Goal: Transaction & Acquisition: Purchase product/service

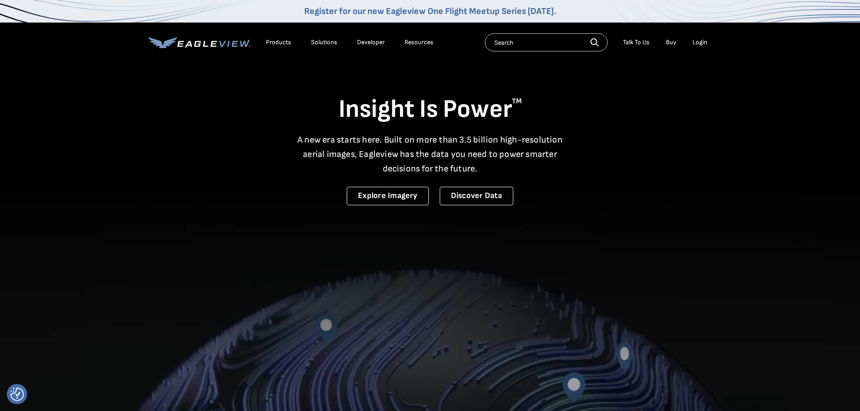
click at [699, 45] on div "Login" at bounding box center [700, 42] width 15 height 8
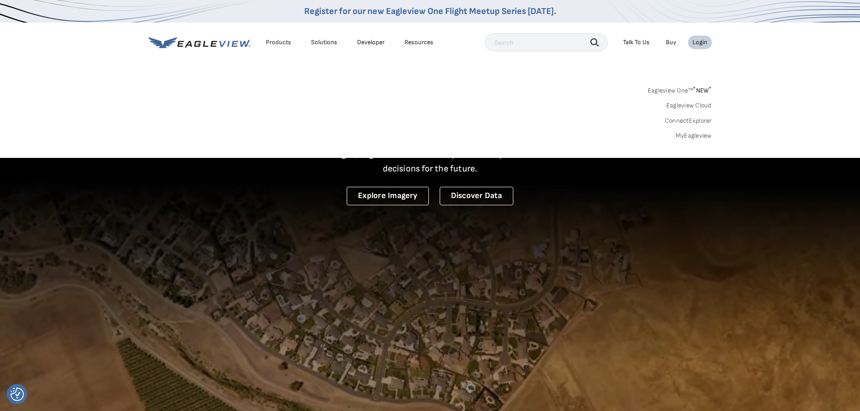
click at [692, 135] on link "MyEagleview" at bounding box center [694, 136] width 36 height 8
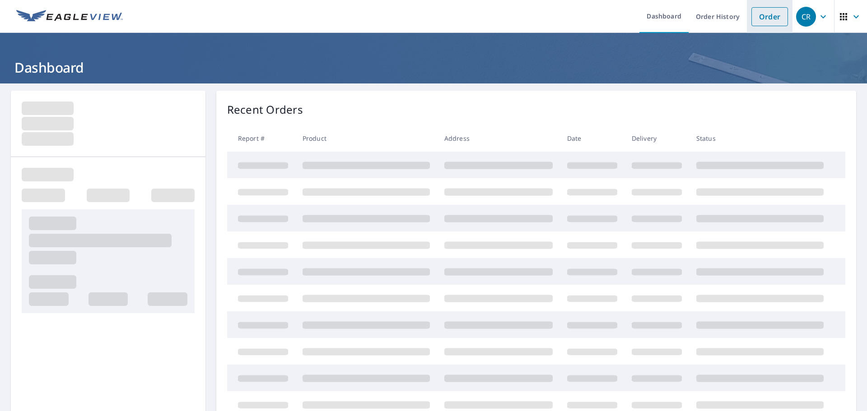
click at [763, 17] on link "Order" at bounding box center [769, 16] width 37 height 19
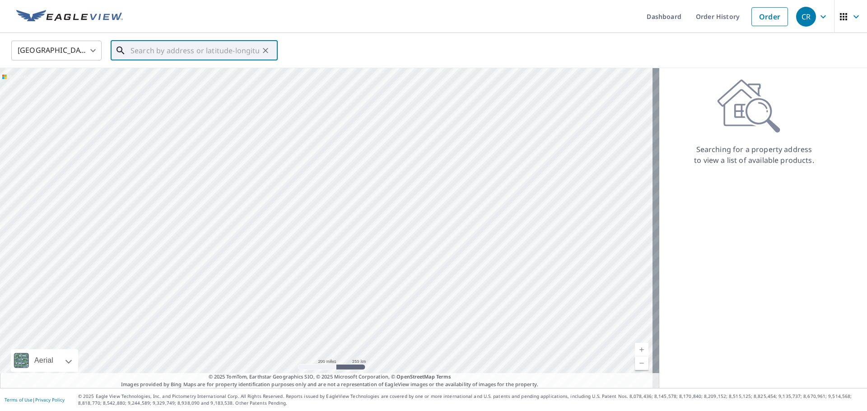
click at [162, 47] on input "text" at bounding box center [194, 50] width 129 height 25
paste input "2418 Retreat Close NE, Marietta, GA 30066, USA"
click at [247, 77] on span "2418 Retreat Close" at bounding box center [200, 76] width 142 height 11
type input "2418 Retreat Close Marietta, GA 30066"
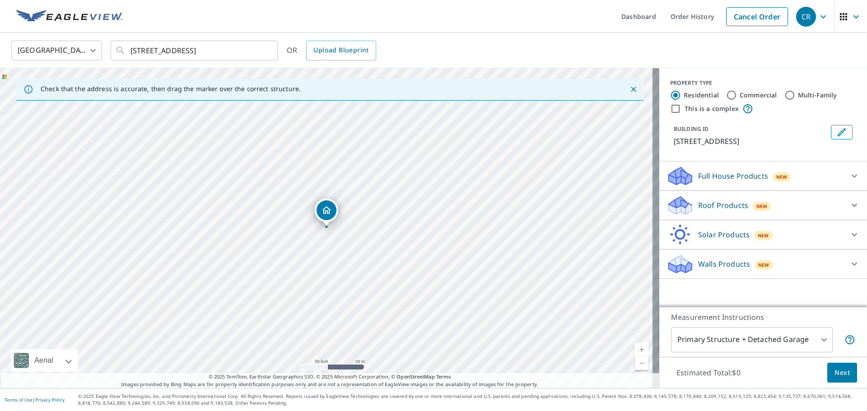
click at [708, 209] on p "Roof Products" at bounding box center [723, 205] width 50 height 11
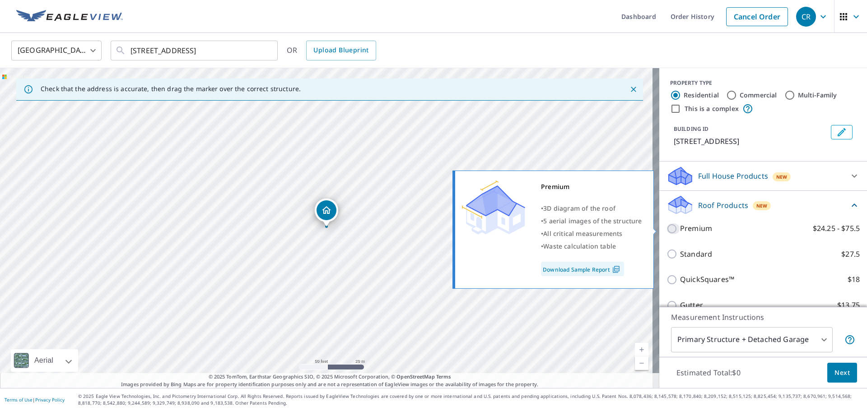
click at [666, 229] on input "Premium $24.25 - $75.5" at bounding box center [673, 229] width 14 height 11
checkbox input "true"
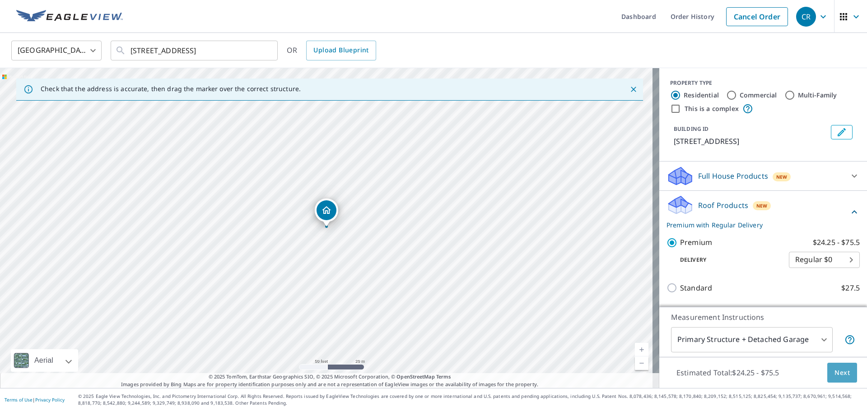
click at [834, 371] on span "Next" at bounding box center [841, 373] width 15 height 11
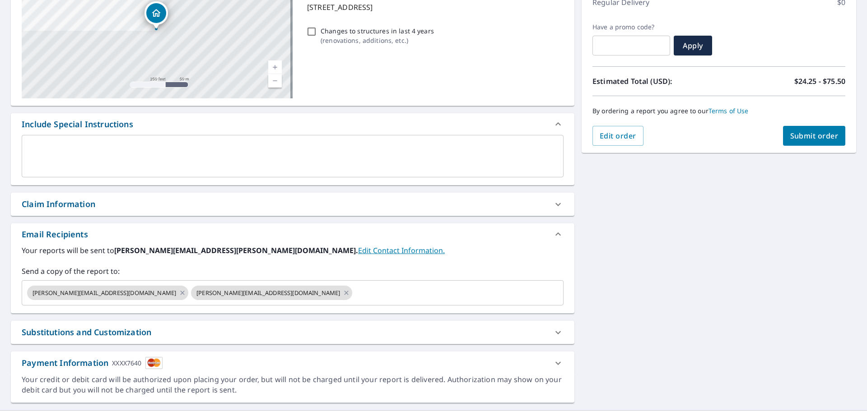
scroll to position [135, 0]
click at [809, 137] on span "Submit order" at bounding box center [814, 135] width 48 height 10
checkbox input "true"
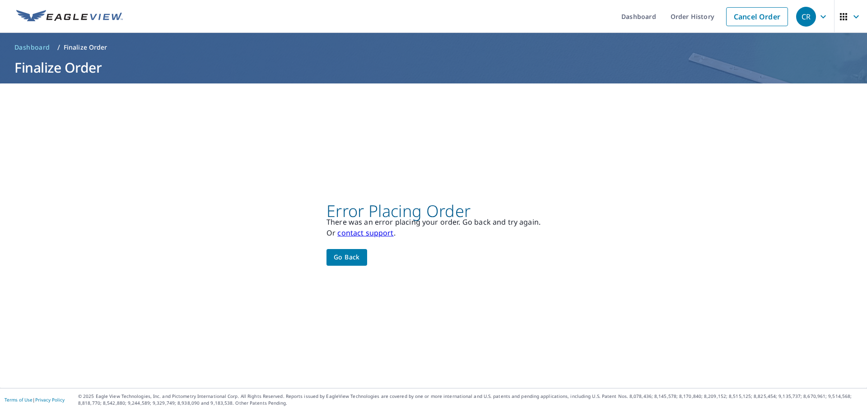
scroll to position [0, 0]
click at [344, 261] on span "Go back" at bounding box center [347, 257] width 26 height 11
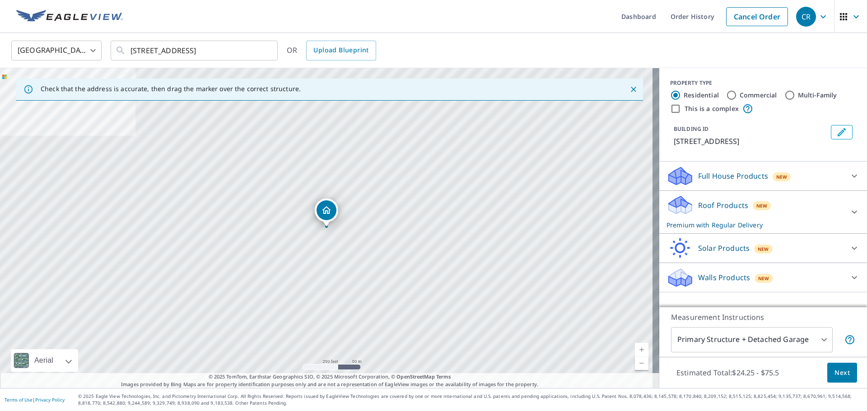
click at [701, 201] on p "Roof Products" at bounding box center [723, 205] width 50 height 11
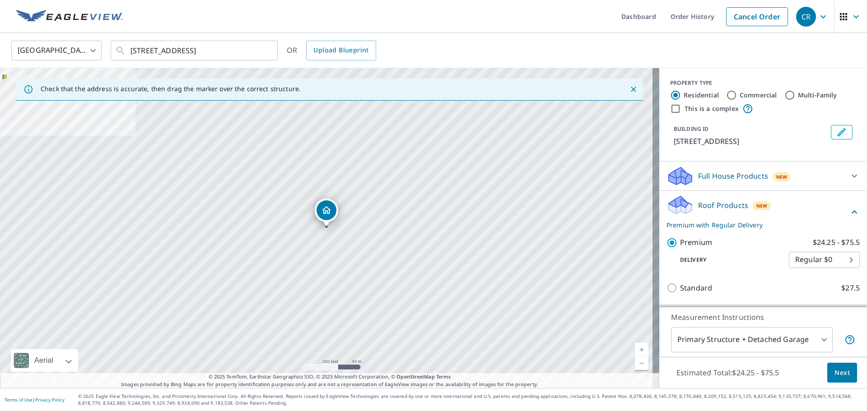
click at [835, 373] on span "Next" at bounding box center [841, 373] width 15 height 11
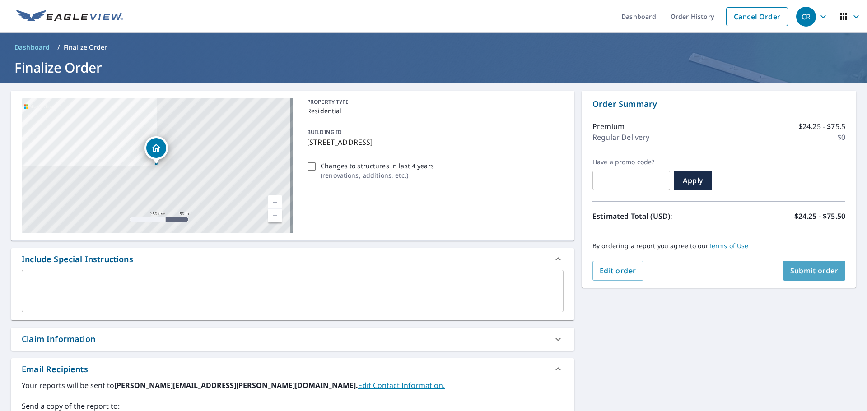
click at [810, 270] on span "Submit order" at bounding box center [814, 271] width 48 height 10
checkbox input "true"
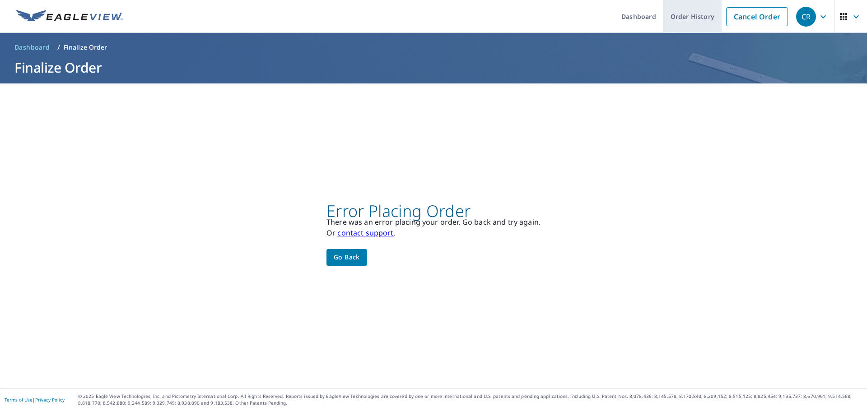
click at [694, 15] on link "Order History" at bounding box center [692, 16] width 58 height 33
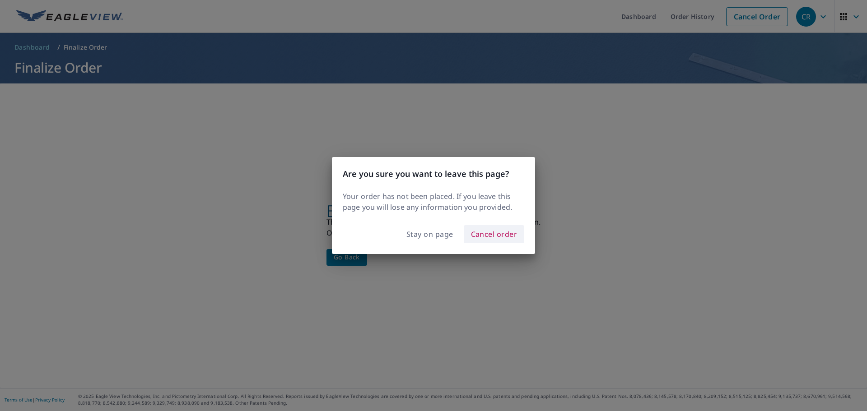
click at [488, 230] on span "Cancel order" at bounding box center [494, 234] width 47 height 13
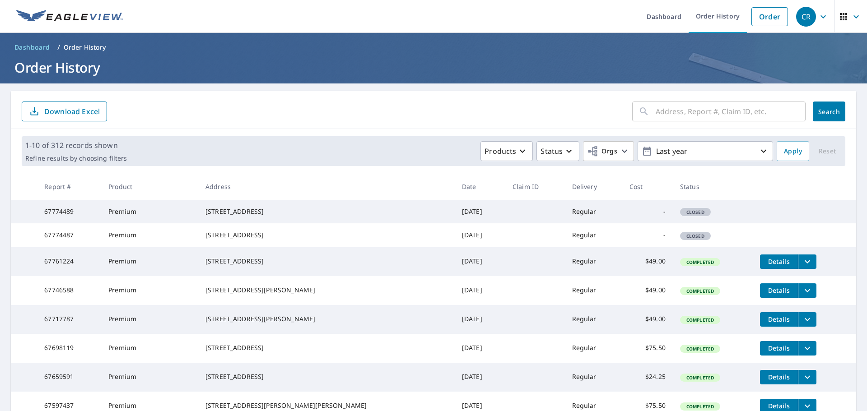
click at [805, 263] on icon "filesDropdownBtn-67761224" at bounding box center [807, 261] width 5 height 3
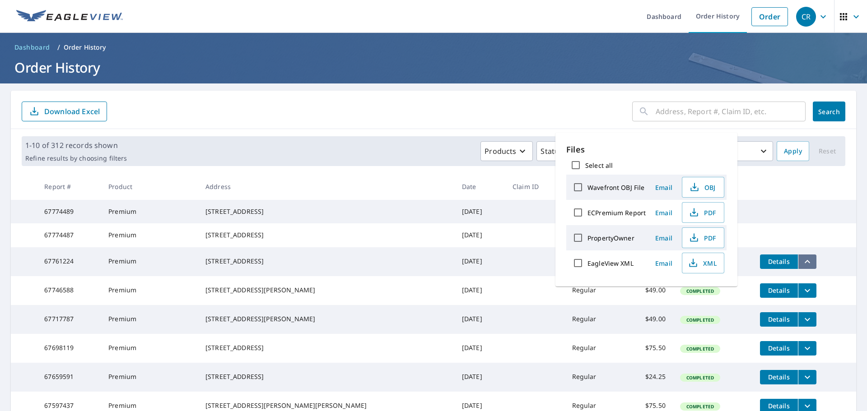
click at [802, 267] on icon "filesDropdownBtn-67761224" at bounding box center [807, 261] width 11 height 11
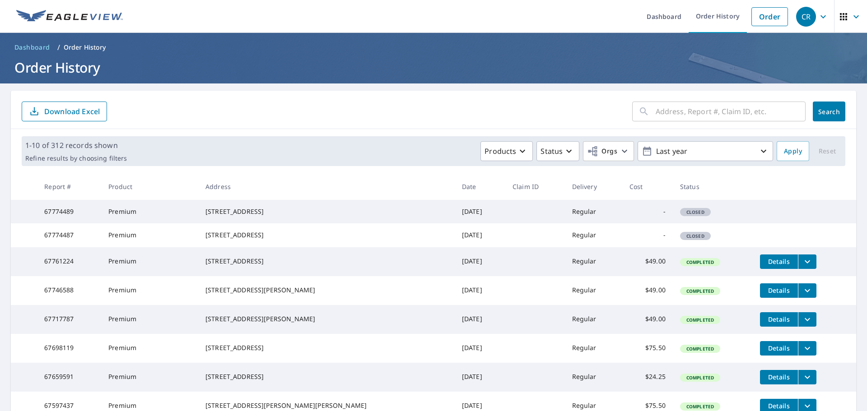
copy div "2418 Retreat Close Marietta, GA 30066"
drag, startPoint x: 226, startPoint y: 212, endPoint x: 289, endPoint y: 226, distance: 63.9
click at [289, 224] on td "2418 Retreat Close Marietta, GA 30066" at bounding box center [326, 211] width 256 height 23
click at [769, 20] on link "Order" at bounding box center [769, 16] width 37 height 19
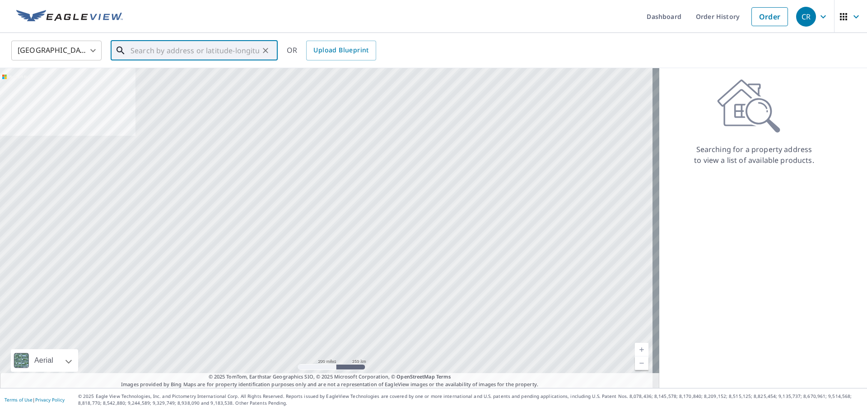
click at [226, 50] on input "text" at bounding box center [194, 50] width 129 height 25
paste input "2418 Retreat Close Marietta, GA 30066"
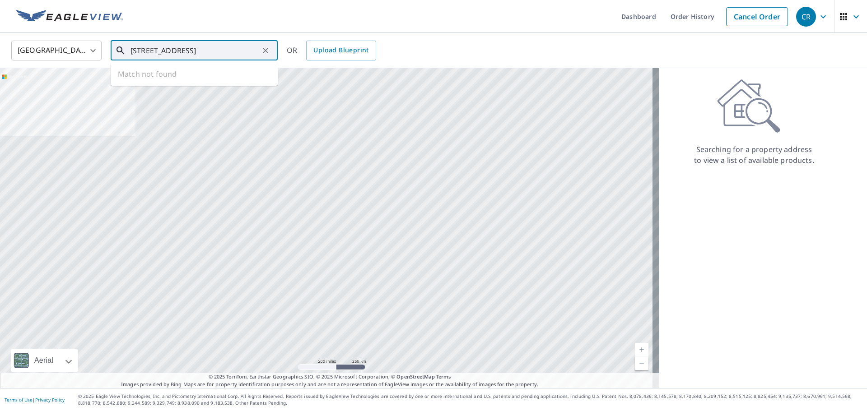
scroll to position [0, 4]
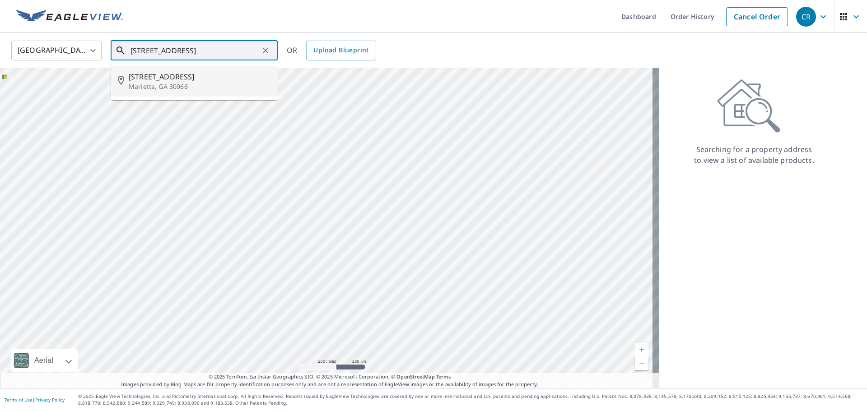
drag, startPoint x: 165, startPoint y: 79, endPoint x: 364, endPoint y: 64, distance: 199.8
click at [167, 79] on span "2418 Retreat Close" at bounding box center [200, 76] width 142 height 11
type input "2418 Retreat Close Marietta, GA 30066"
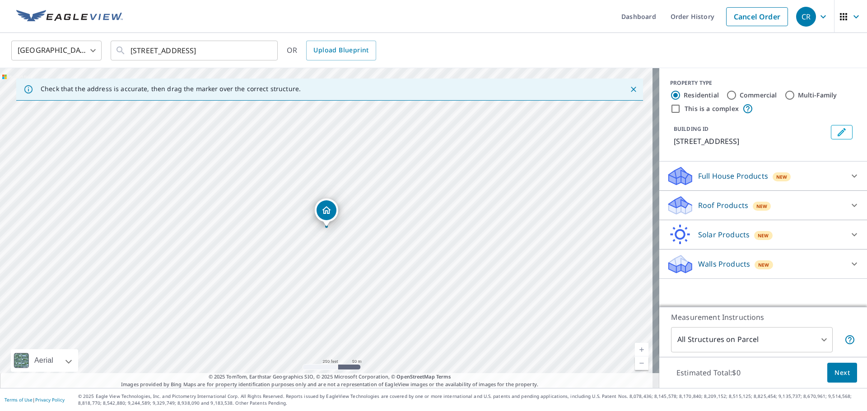
click at [698, 206] on p "Roof Products" at bounding box center [723, 205] width 50 height 11
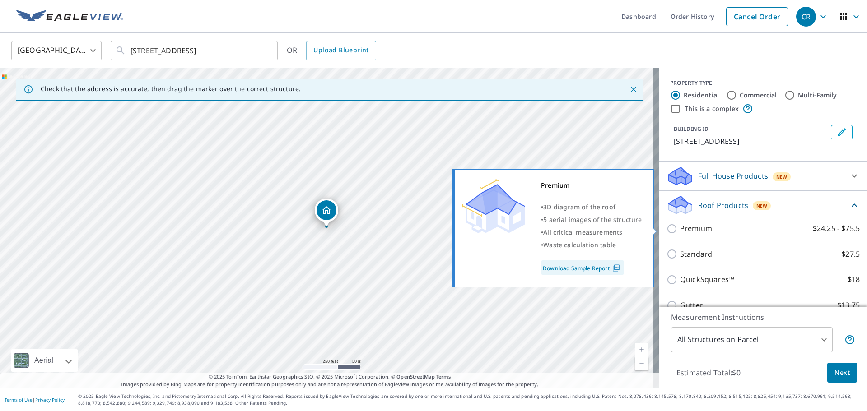
click at [680, 226] on p "Premium" at bounding box center [696, 228] width 32 height 11
click at [673, 226] on input "Premium $24.25 - $75.5" at bounding box center [673, 229] width 14 height 11
checkbox input "true"
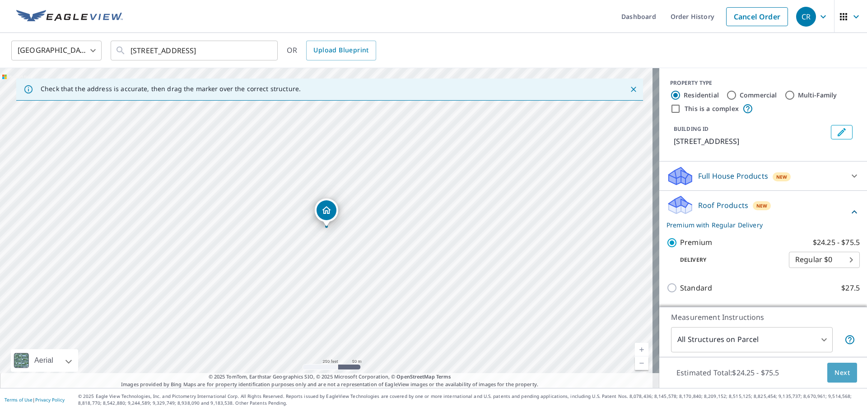
click at [844, 375] on button "Next" at bounding box center [842, 373] width 30 height 20
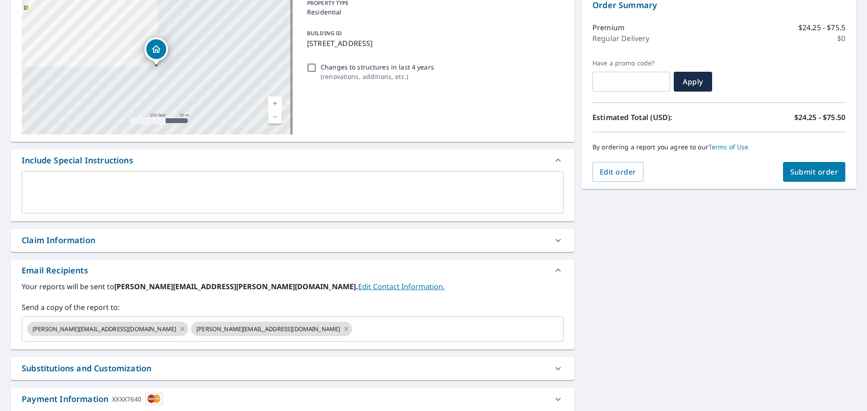
scroll to position [157, 0]
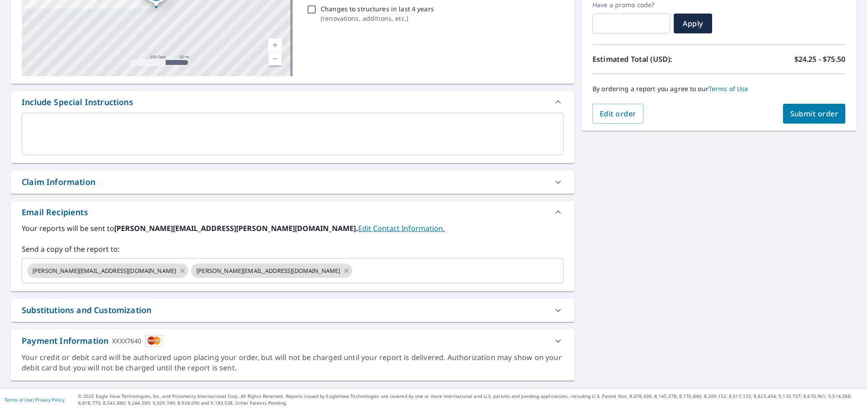
click at [797, 111] on span "Submit order" at bounding box center [814, 114] width 48 height 10
checkbox input "true"
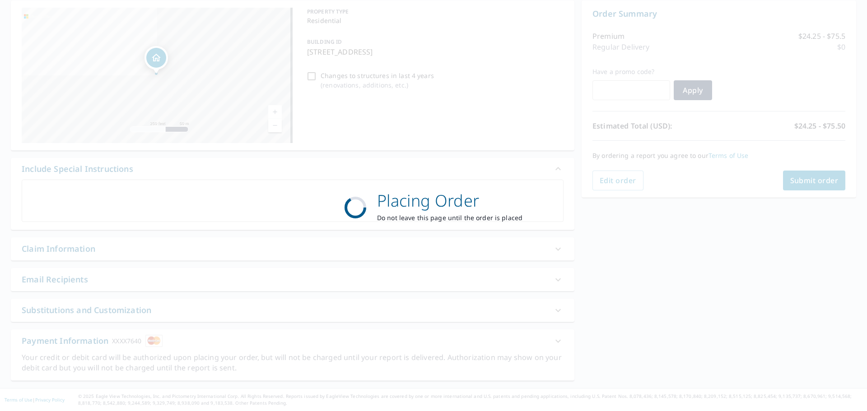
scroll to position [0, 0]
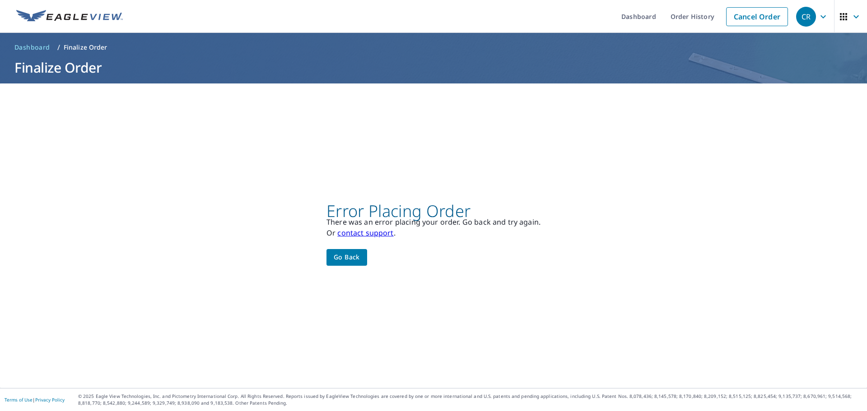
click at [322, 201] on div "Error Placing Order There was an error placing your order. Go back and try agai…" at bounding box center [433, 236] width 867 height 305
click at [690, 21] on link "Order History" at bounding box center [692, 16] width 58 height 33
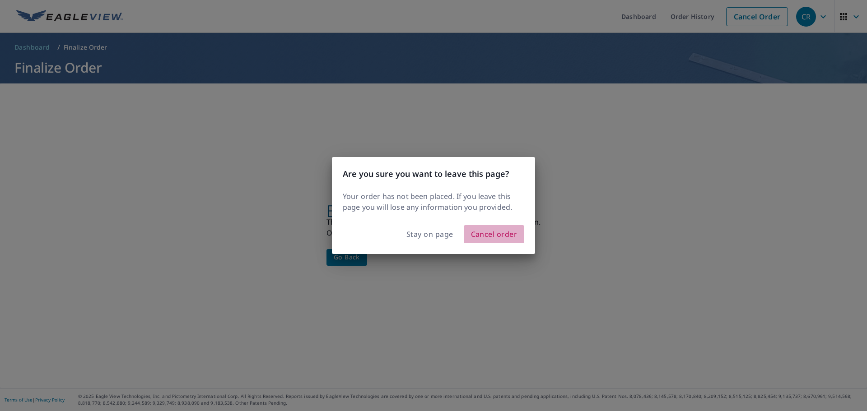
click at [499, 232] on span "Cancel order" at bounding box center [494, 234] width 47 height 13
